Goal: Obtain resource: Obtain resource

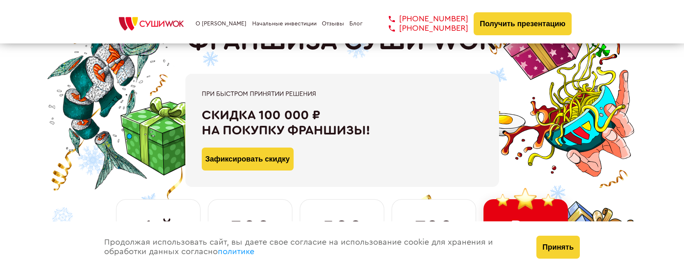
scroll to position [55, 0]
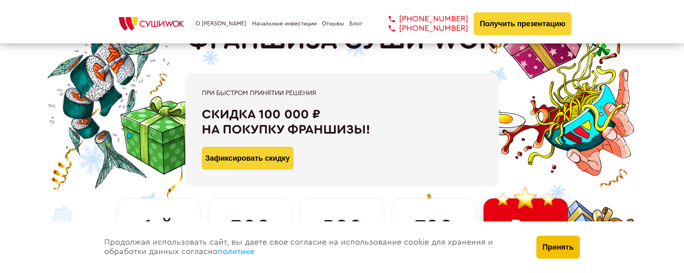
click at [565, 246] on button "Принять" at bounding box center [557, 247] width 43 height 23
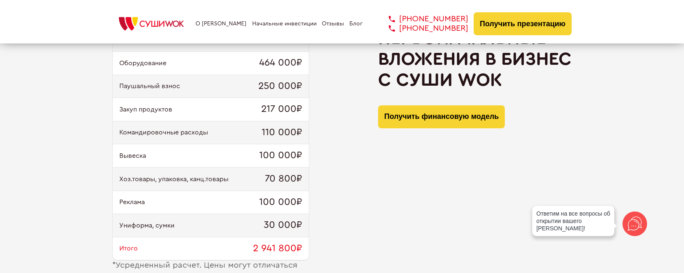
scroll to position [788, 0]
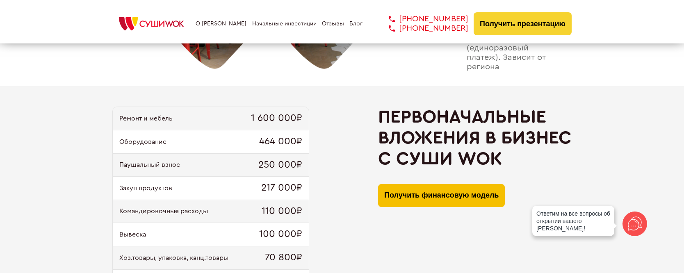
click at [436, 192] on button "Получить финансовую модель" at bounding box center [441, 195] width 127 height 23
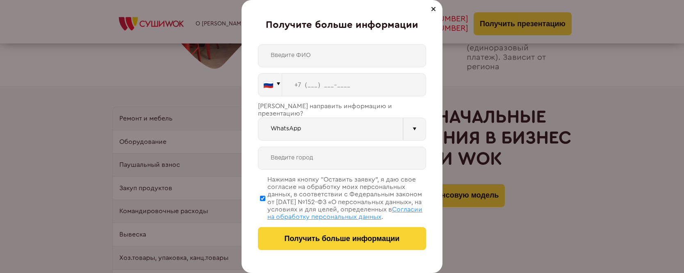
click at [348, 151] on input "text" at bounding box center [342, 158] width 168 height 23
type input "Раменское"
type input "[PERSON_NAME]"
type input "[PHONE_NUMBER]"
click at [427, 199] on div "Получите больше информации [PERSON_NAME] 🇷🇺 🇹🇷 🇧🇾 🇰🇬 🇰🇿 🇦🇿 🇦🇲 Vider" at bounding box center [342, 136] width 201 height 273
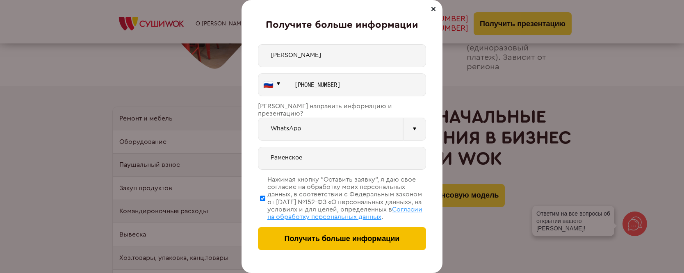
click at [370, 238] on span "Получить больше информации" at bounding box center [342, 239] width 115 height 9
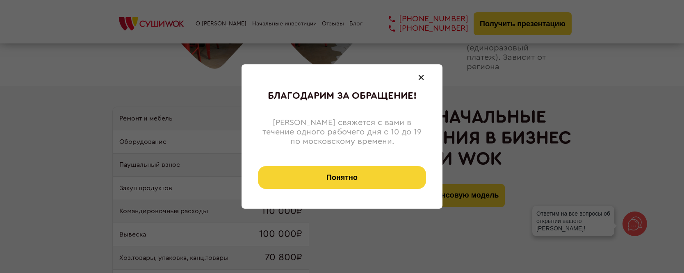
click at [362, 178] on button "Понятно" at bounding box center [342, 177] width 168 height 23
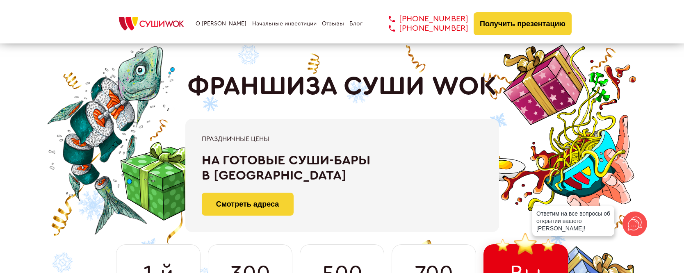
scroll to position [0, 0]
